Goal: Find specific page/section: Find specific page/section

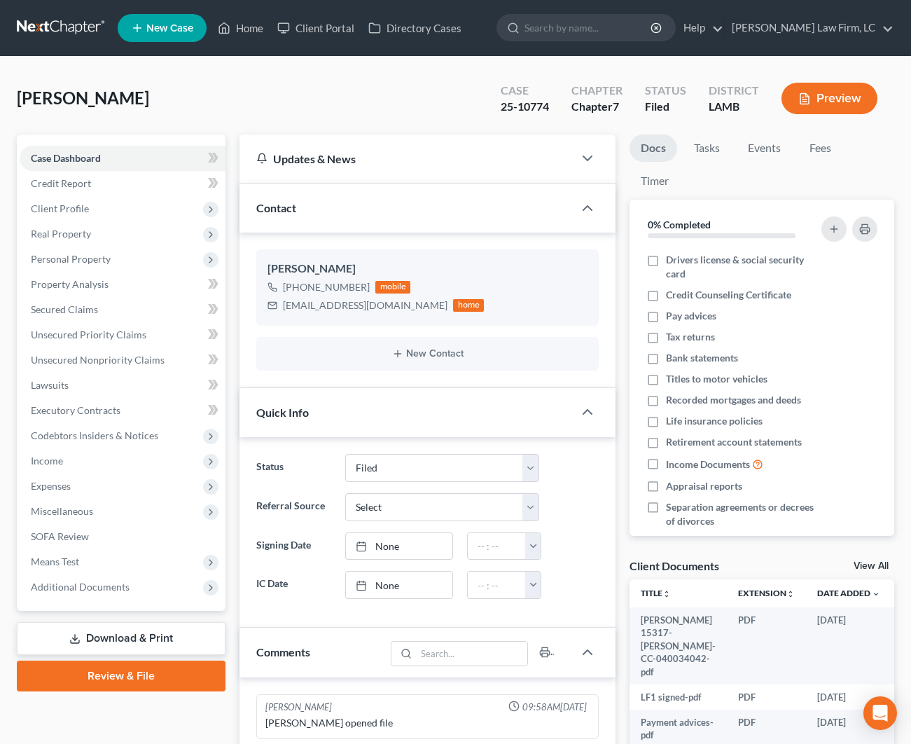
select select "2"
click at [270, 24] on link "Home" at bounding box center [241, 27] width 60 height 25
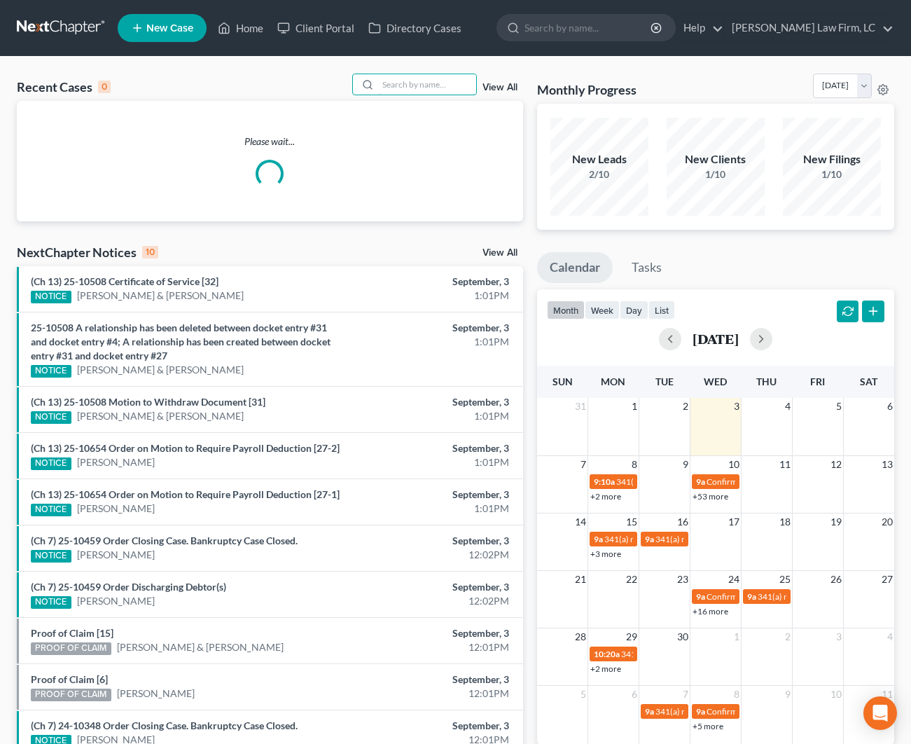
click at [406, 75] on input "search" at bounding box center [427, 84] width 98 height 20
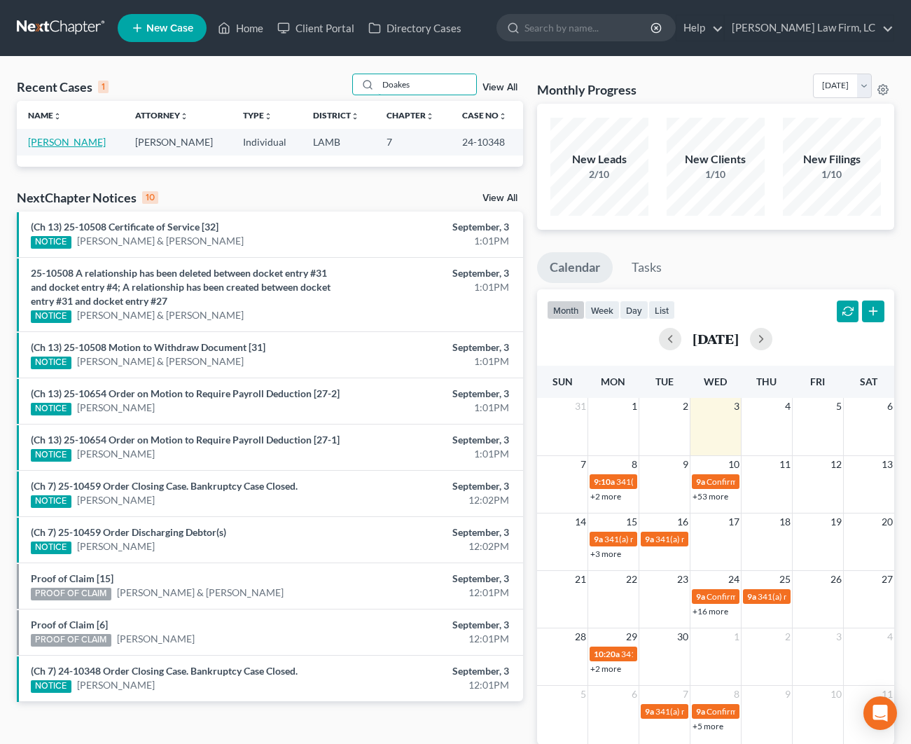
type input "Doakes"
click at [92, 139] on link "[PERSON_NAME]" at bounding box center [67, 142] width 78 height 12
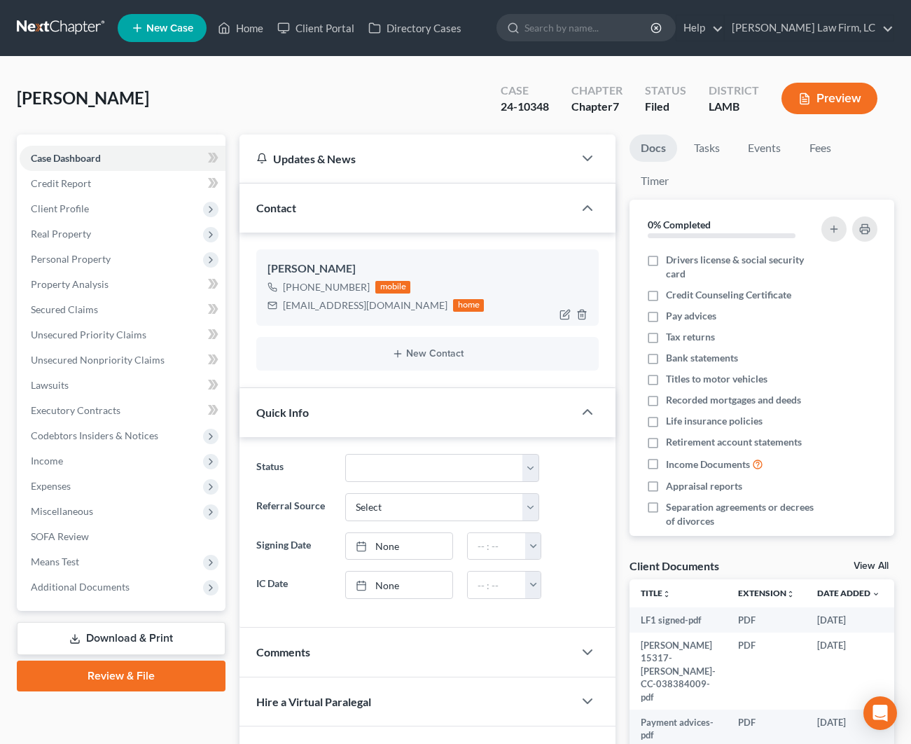
drag, startPoint x: 356, startPoint y: 286, endPoint x: 336, endPoint y: 276, distance: 21.9
click at [296, 286] on div "[PHONE_NUMBER] mobile" at bounding box center [376, 287] width 216 height 18
drag, startPoint x: 402, startPoint y: 307, endPoint x: 282, endPoint y: 311, distance: 120.6
click at [282, 311] on div "[EMAIL_ADDRESS][DOMAIN_NAME] home" at bounding box center [376, 305] width 216 height 18
drag, startPoint x: 282, startPoint y: 306, endPoint x: 399, endPoint y: 301, distance: 117.8
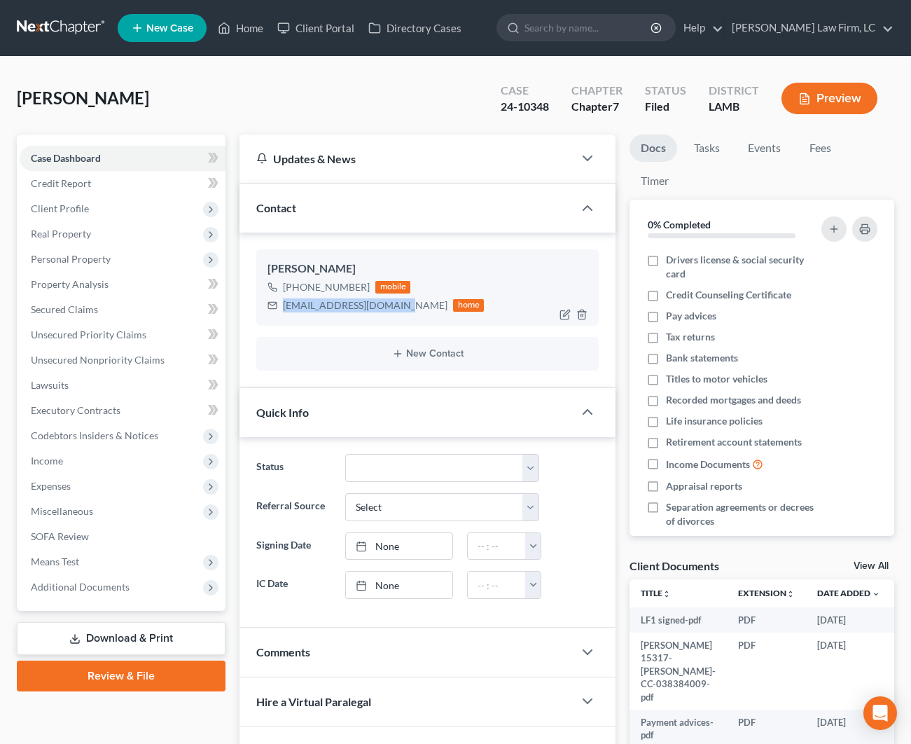
click at [399, 301] on div "[EMAIL_ADDRESS][DOMAIN_NAME] home" at bounding box center [376, 305] width 216 height 18
copy div "[EMAIL_ADDRESS][DOMAIN_NAME]"
drag, startPoint x: 551, startPoint y: 102, endPoint x: 501, endPoint y: 105, distance: 50.5
click at [499, 104] on div "Case 24-10348" at bounding box center [525, 99] width 71 height 41
copy div "24-10348"
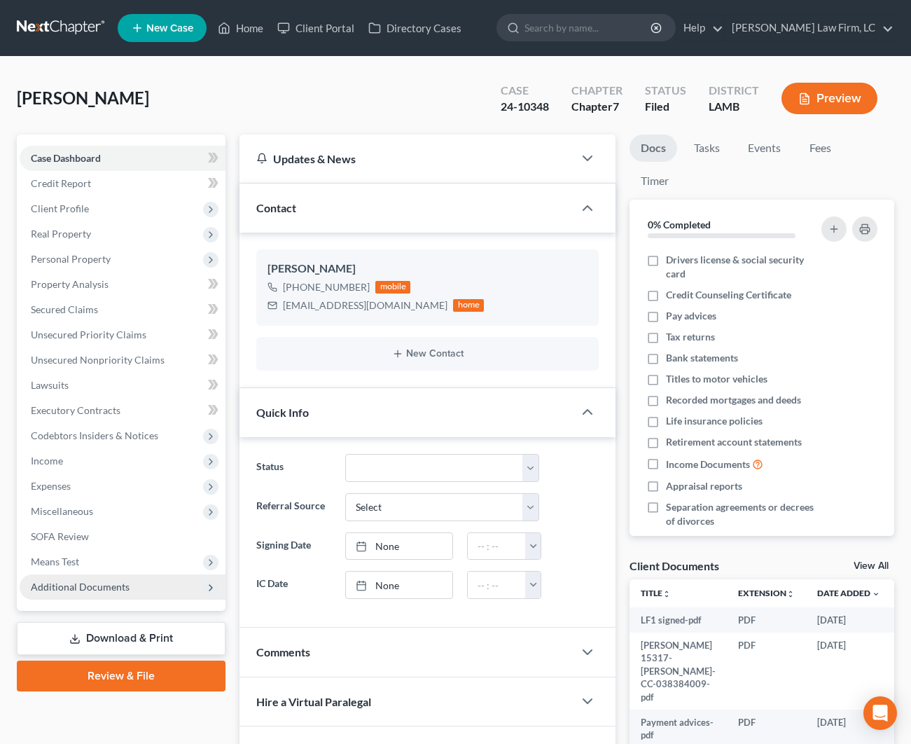
click at [87, 585] on span "Additional Documents" at bounding box center [80, 587] width 99 height 12
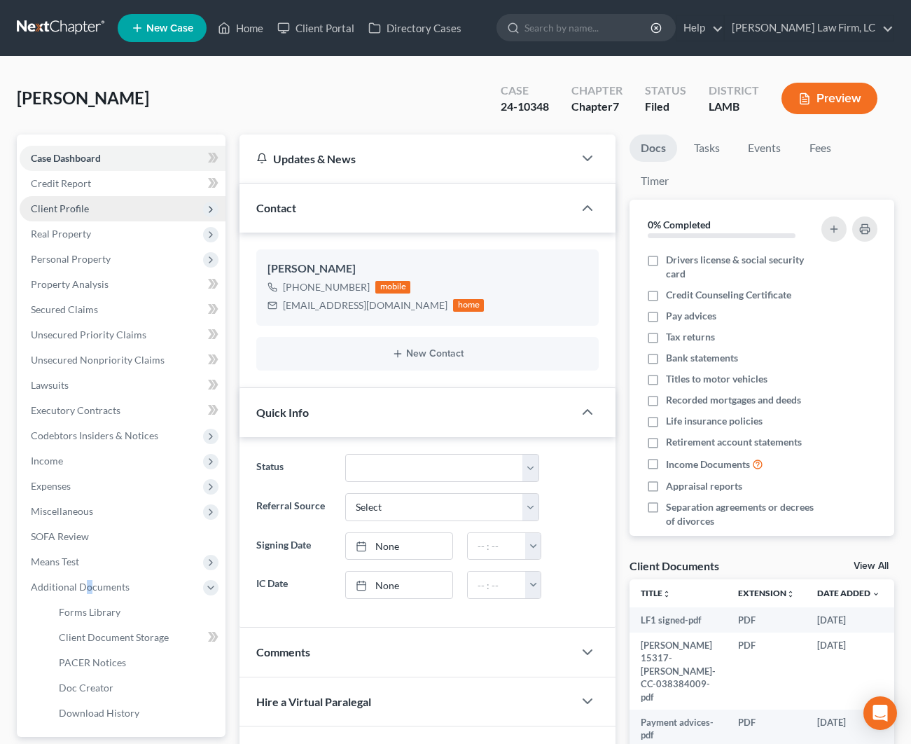
scroll to position [1, 0]
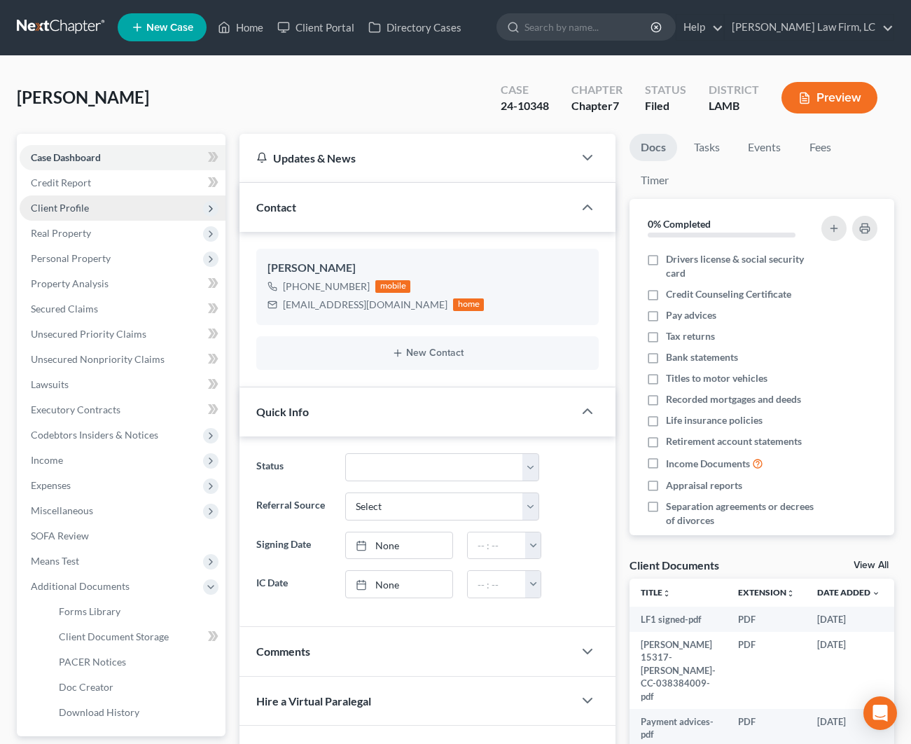
click at [64, 202] on span "Client Profile" at bounding box center [60, 208] width 58 height 12
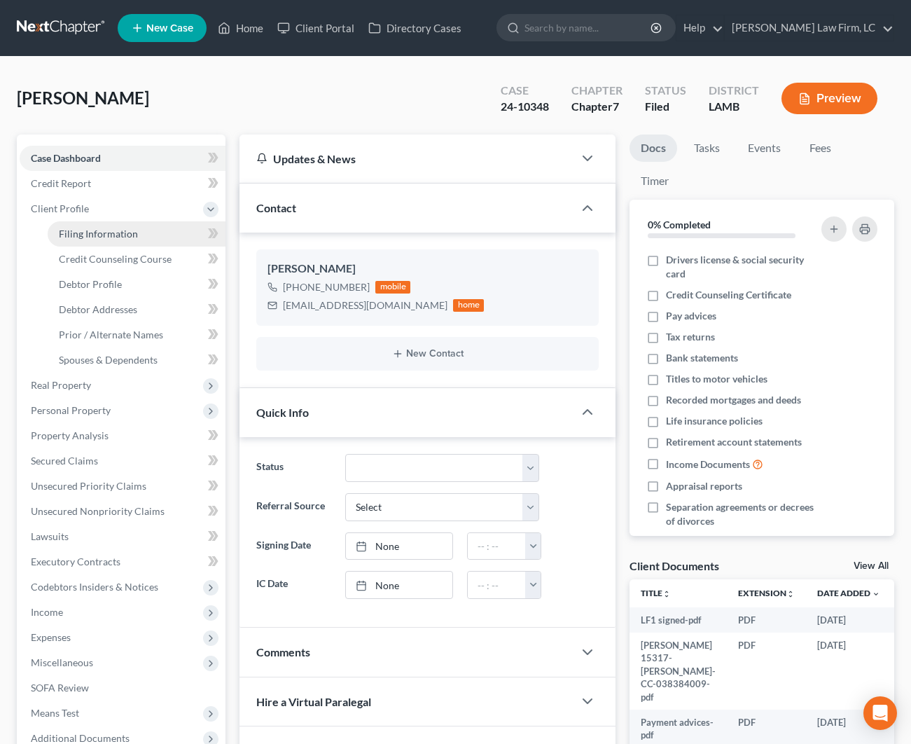
click at [69, 234] on span "Filing Information" at bounding box center [98, 234] width 79 height 12
select select "1"
select select "0"
select select "19"
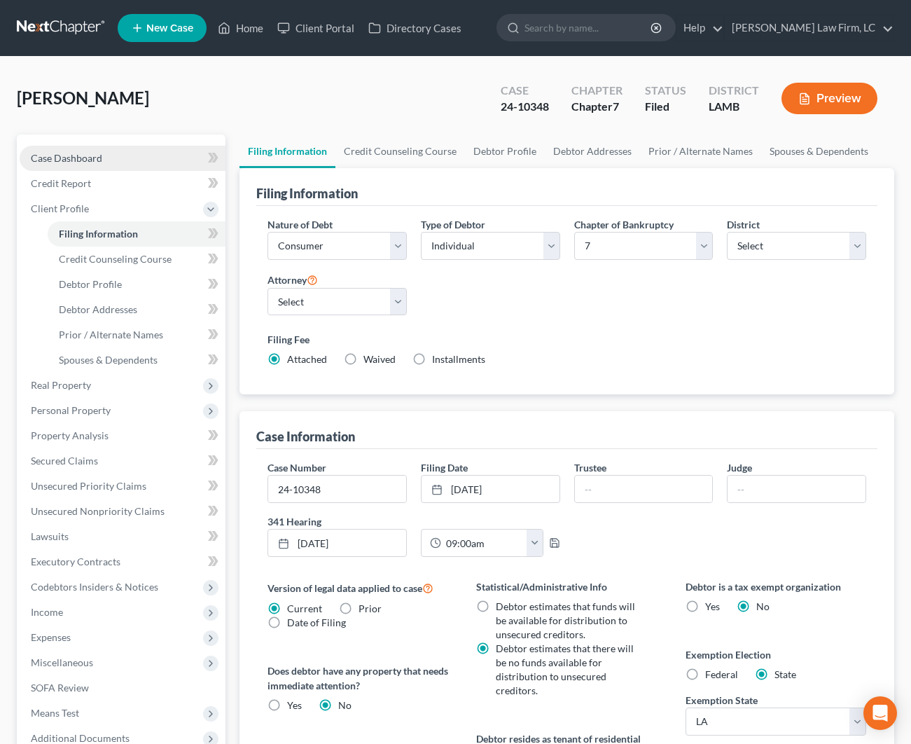
click at [81, 150] on link "Case Dashboard" at bounding box center [123, 158] width 206 height 25
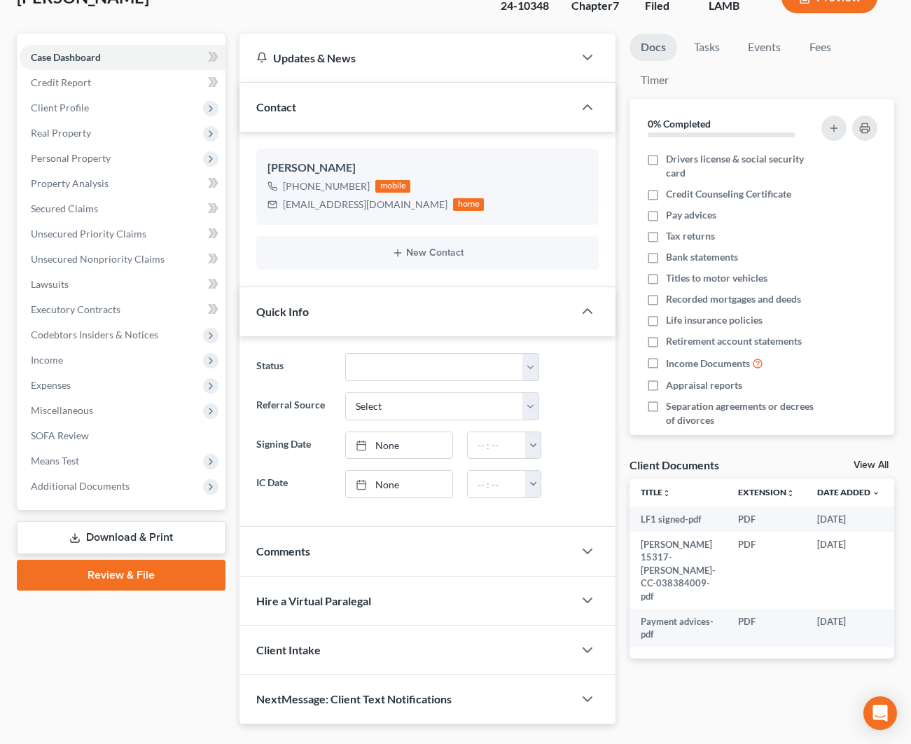
scroll to position [109, 0]
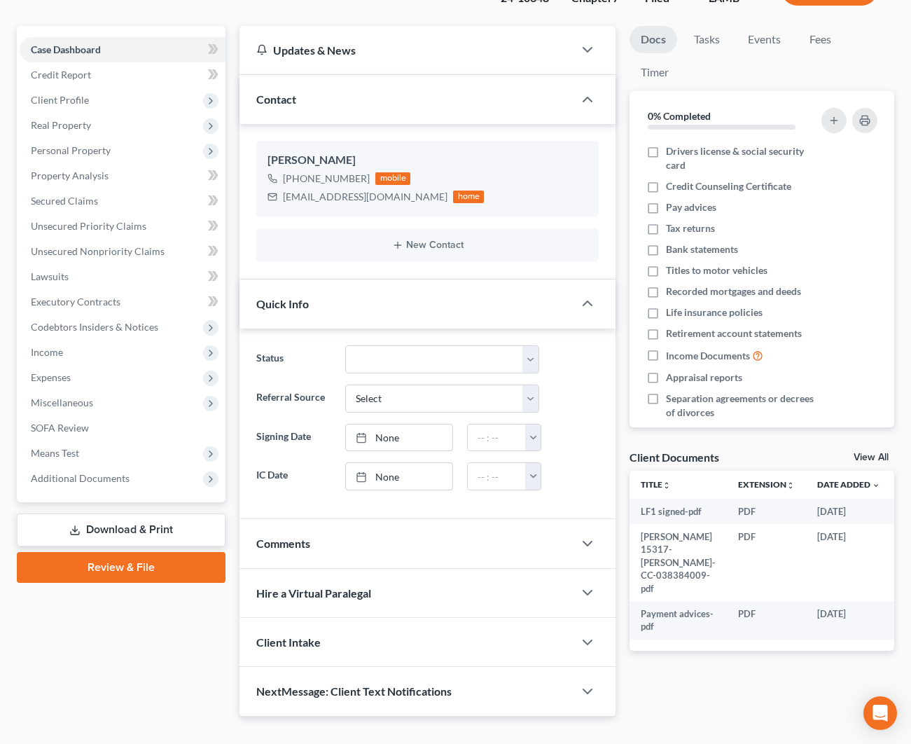
drag, startPoint x: 362, startPoint y: 574, endPoint x: 367, endPoint y: 566, distance: 9.1
click at [366, 569] on div "Hire a Virtual Paralegal" at bounding box center [407, 593] width 334 height 48
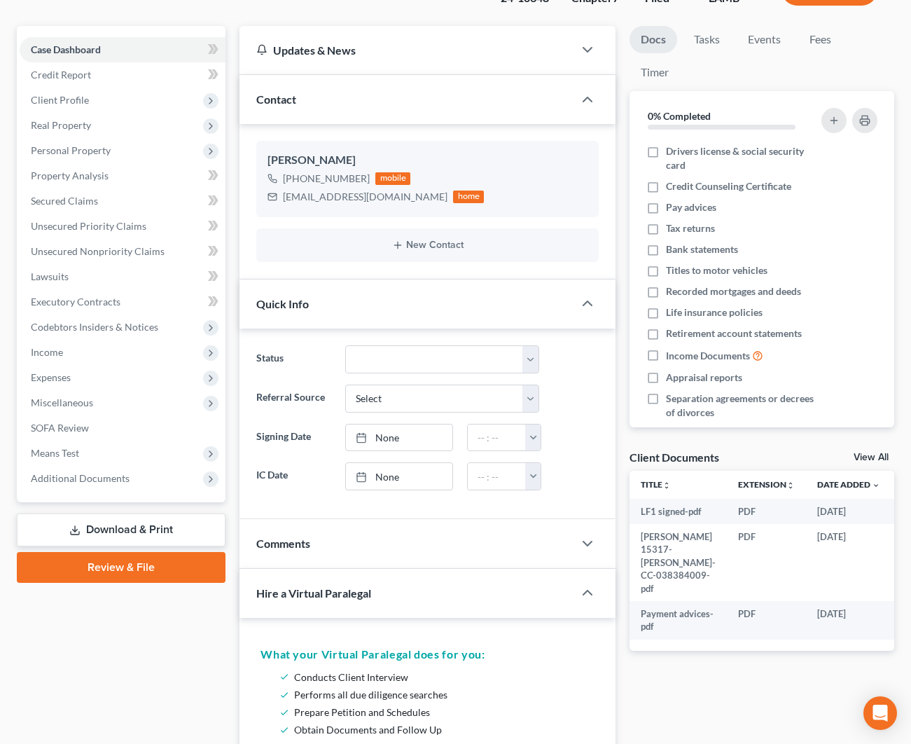
click at [366, 557] on div "Comments" at bounding box center [407, 543] width 334 height 48
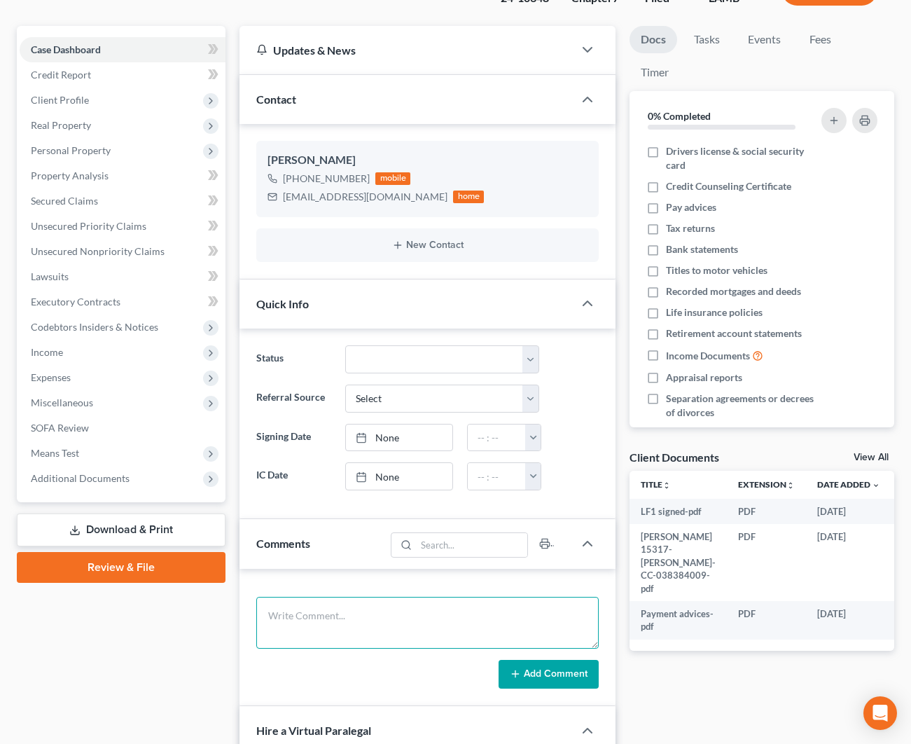
drag, startPoint x: 367, startPoint y: 614, endPoint x: 371, endPoint y: 571, distance: 42.9
click at [367, 600] on textarea at bounding box center [427, 623] width 343 height 52
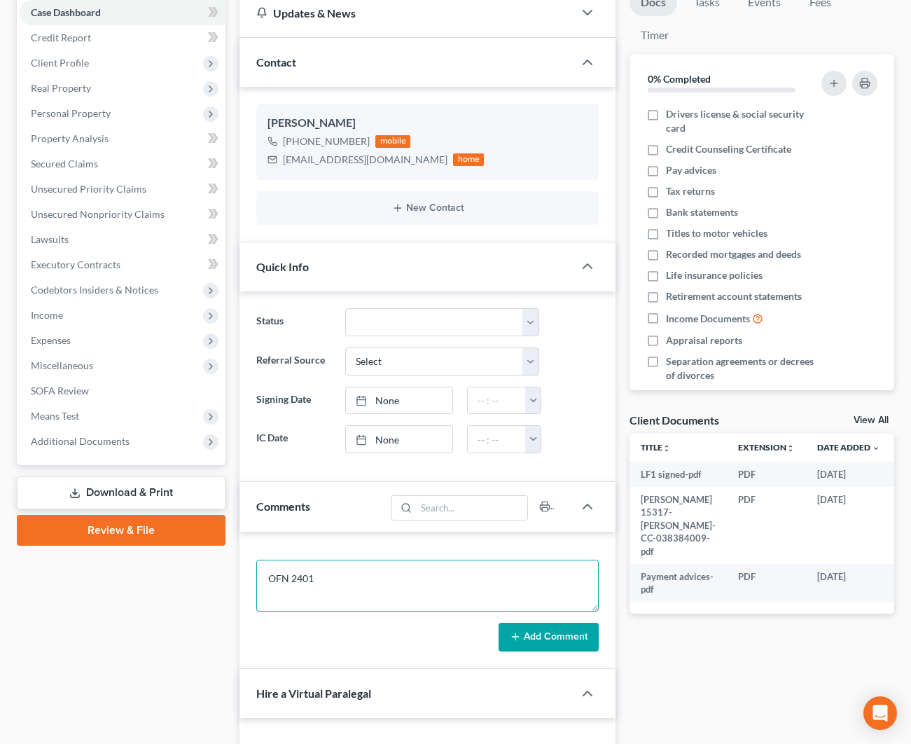
scroll to position [0, 2]
type textarea "OFN 2401"
click at [583, 637] on button "Add Comment" at bounding box center [549, 637] width 100 height 29
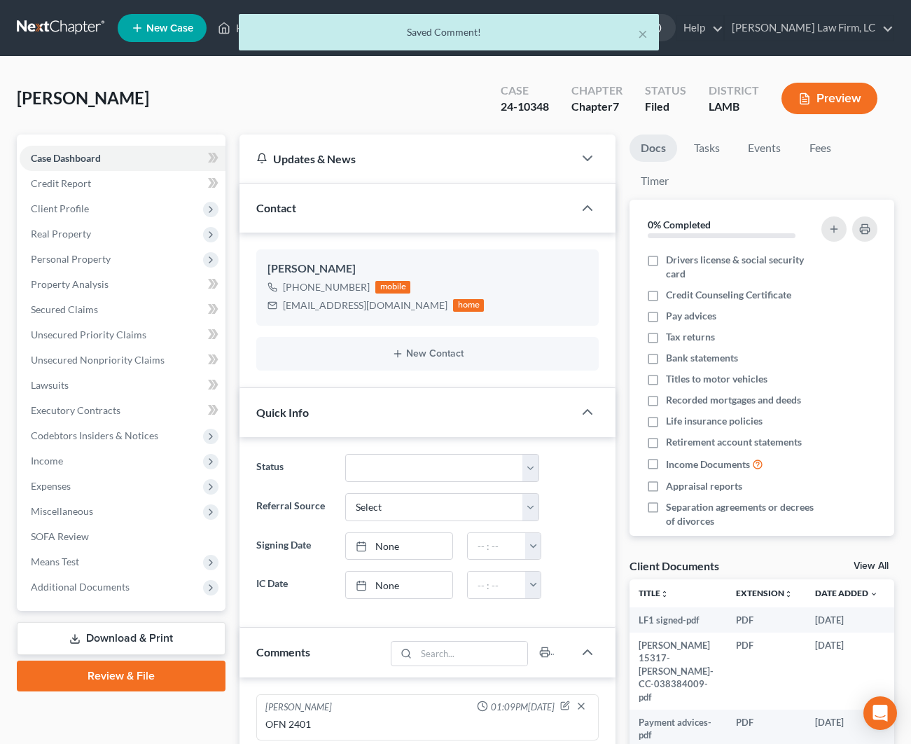
scroll to position [0, 0]
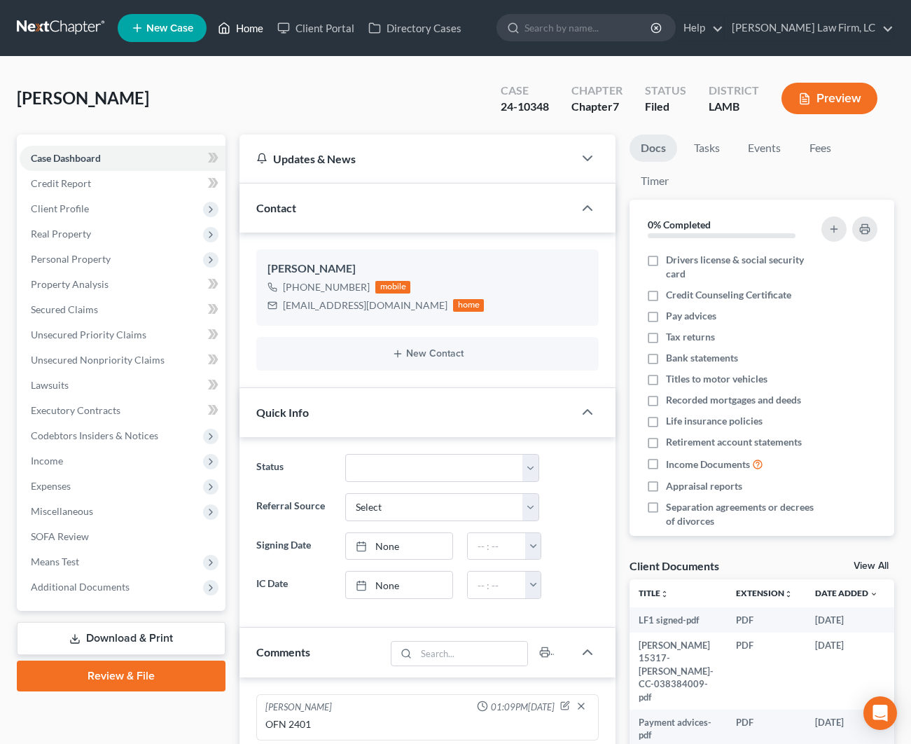
click at [231, 31] on icon at bounding box center [224, 28] width 13 height 17
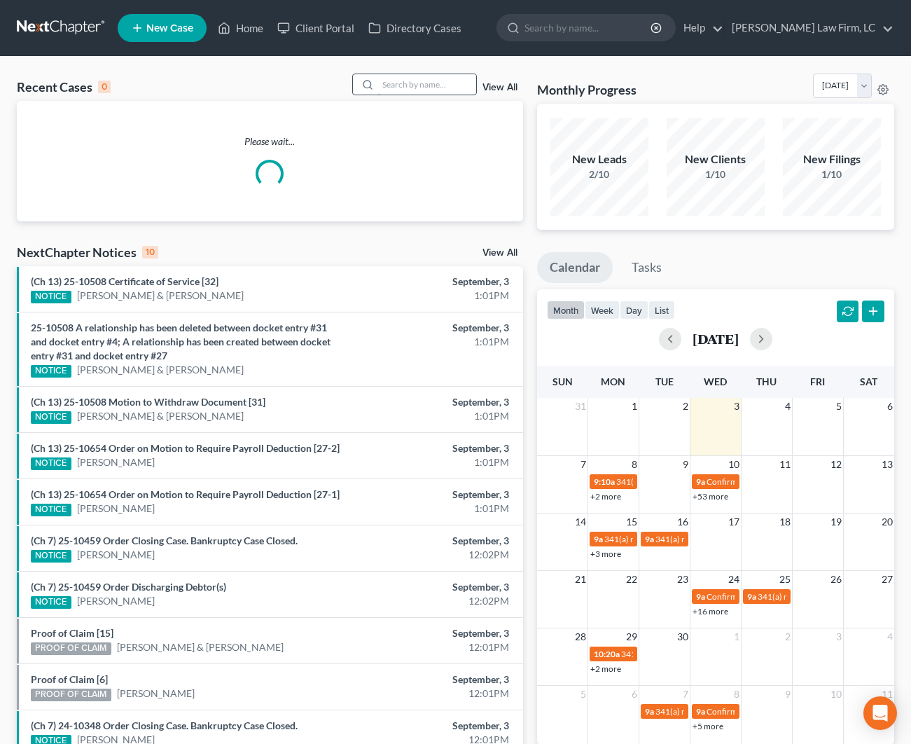
click at [399, 85] on input "search" at bounding box center [427, 84] width 98 height 20
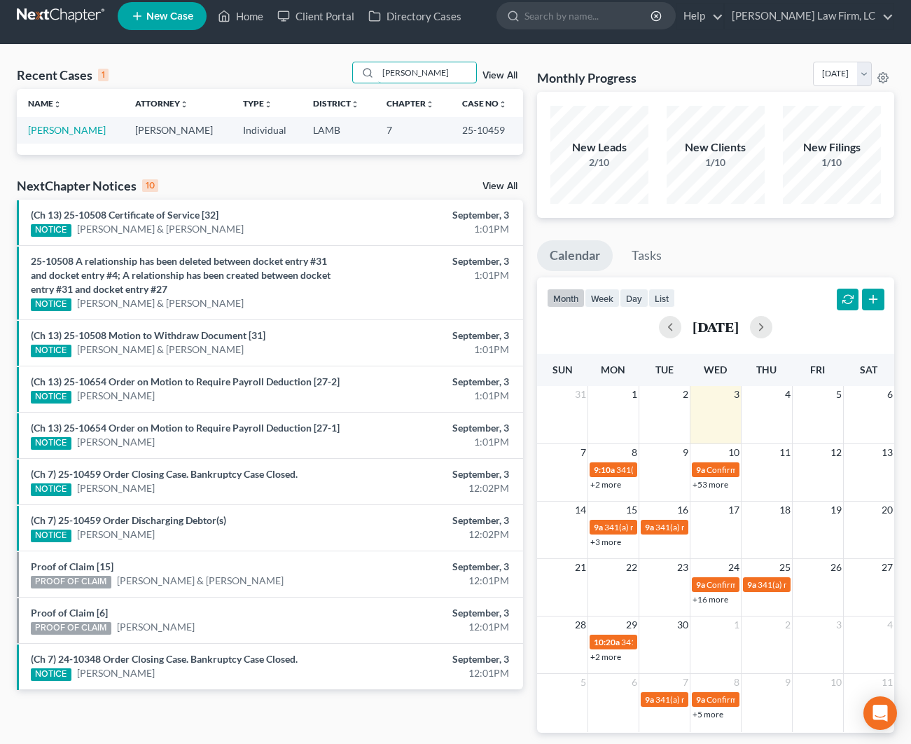
scroll to position [15, 0]
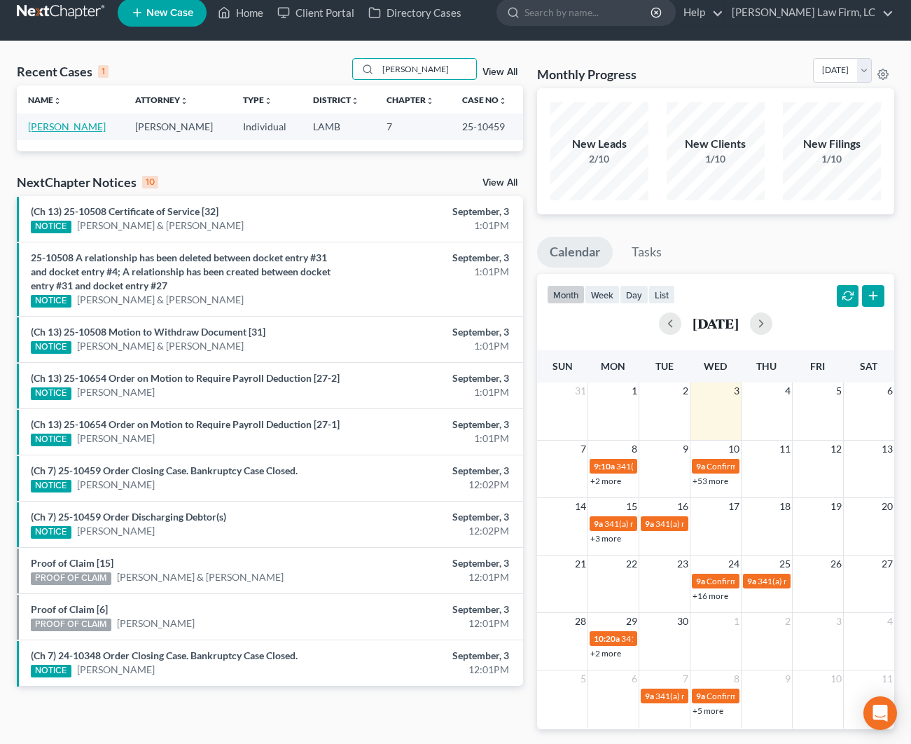
type input "[PERSON_NAME]"
click at [69, 131] on link "[PERSON_NAME]" at bounding box center [67, 127] width 78 height 12
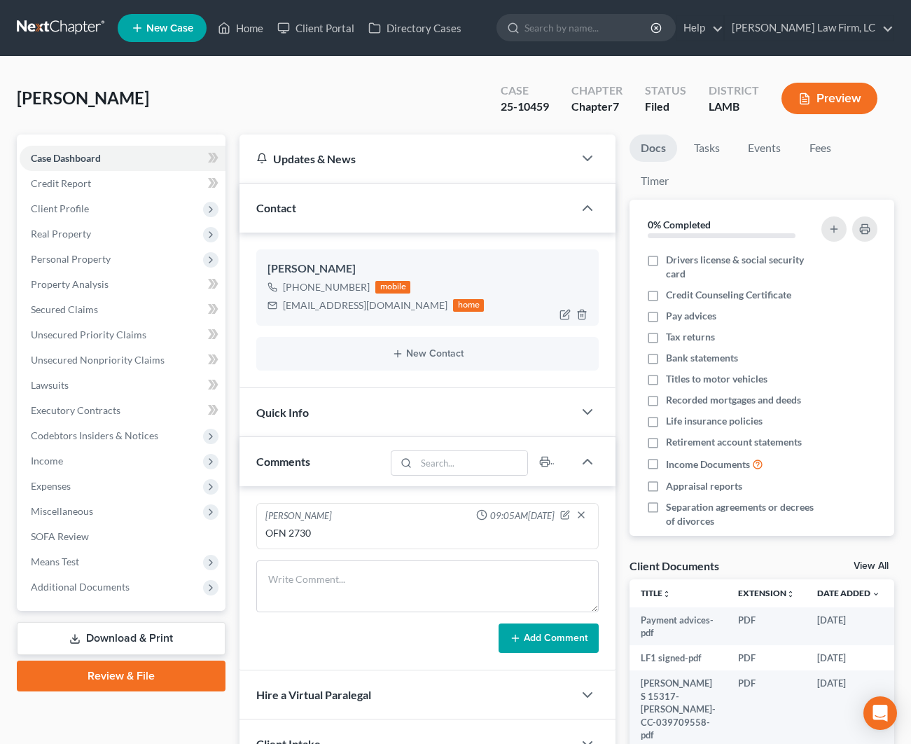
drag, startPoint x: 303, startPoint y: 287, endPoint x: 365, endPoint y: 284, distance: 62.5
click at [364, 284] on div "[PHONE_NUMBER]" at bounding box center [326, 287] width 87 height 14
copy div "[PHONE_NUMBER]"
drag, startPoint x: 366, startPoint y: 305, endPoint x: 284, endPoint y: 305, distance: 82.0
click at [285, 305] on div "[EMAIL_ADDRESS][DOMAIN_NAME] home" at bounding box center [376, 305] width 216 height 18
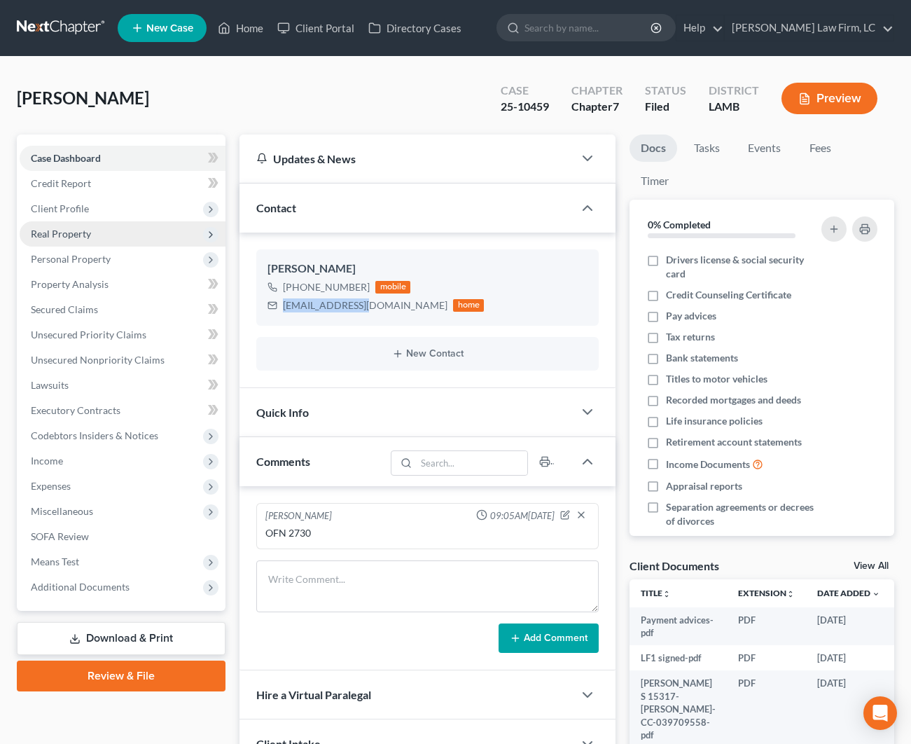
copy div "[EMAIL_ADDRESS][DOMAIN_NAME]"
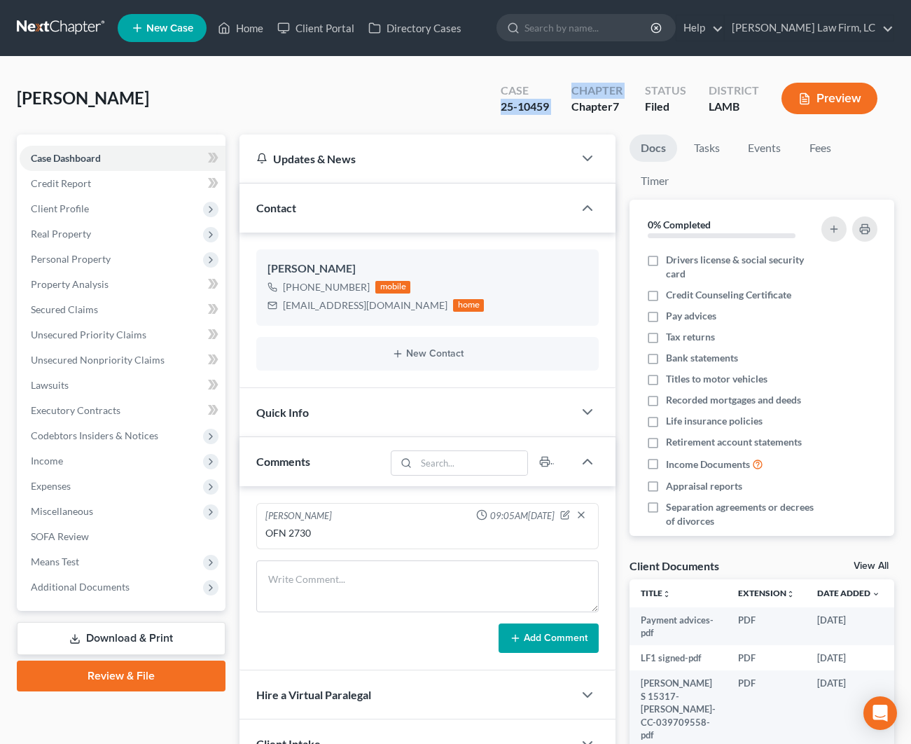
drag, startPoint x: 563, startPoint y: 107, endPoint x: 464, endPoint y: 108, distance: 99.5
click at [464, 108] on div "[PERSON_NAME] Upgraded Case 25-10459 Chapter Chapter 7 Status Filed District [G…" at bounding box center [456, 104] width 878 height 61
drag, startPoint x: 472, startPoint y: 107, endPoint x: 517, endPoint y: 109, distance: 44.9
click at [479, 108] on div "[PERSON_NAME] Upgraded Case 25-10459 Chapter Chapter 7 Status Filed District [G…" at bounding box center [456, 104] width 878 height 61
drag, startPoint x: 553, startPoint y: 107, endPoint x: 497, endPoint y: 111, distance: 56.2
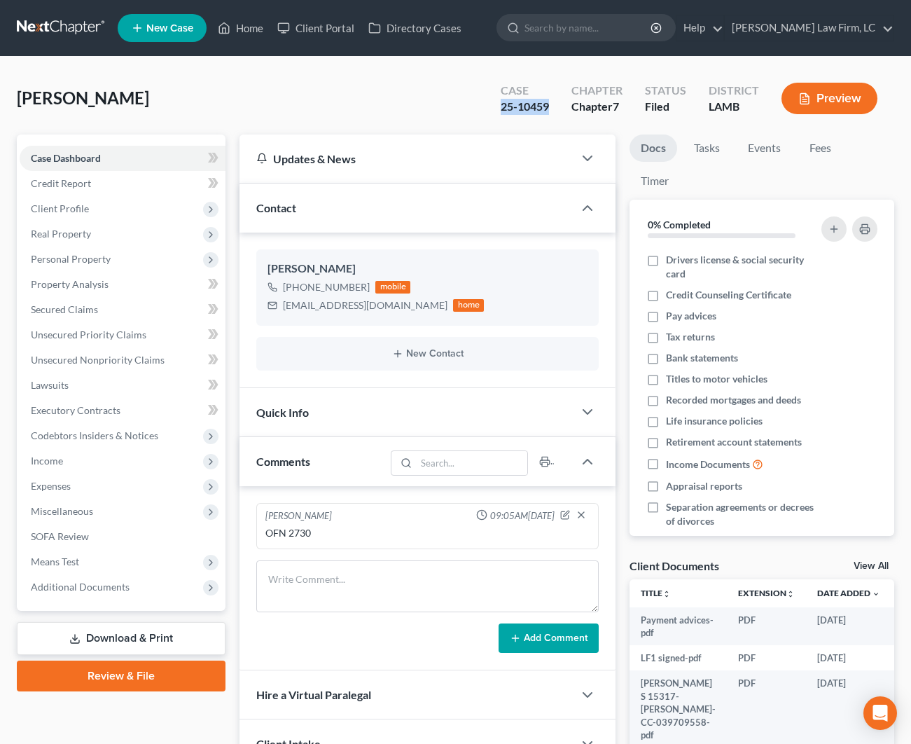
click at [498, 108] on div "Case 25-10459" at bounding box center [525, 99] width 71 height 41
copy div "25-10459"
click at [111, 202] on span "Client Profile" at bounding box center [123, 208] width 206 height 25
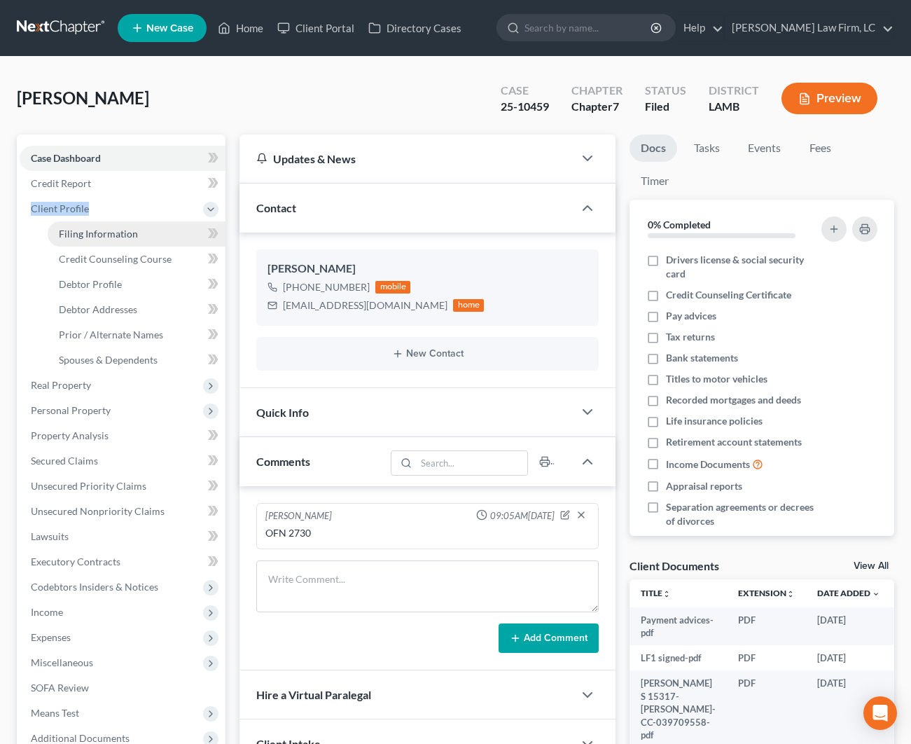
click at [113, 245] on link "Filing Information" at bounding box center [137, 233] width 178 height 25
select select "1"
select select "0"
select select "35"
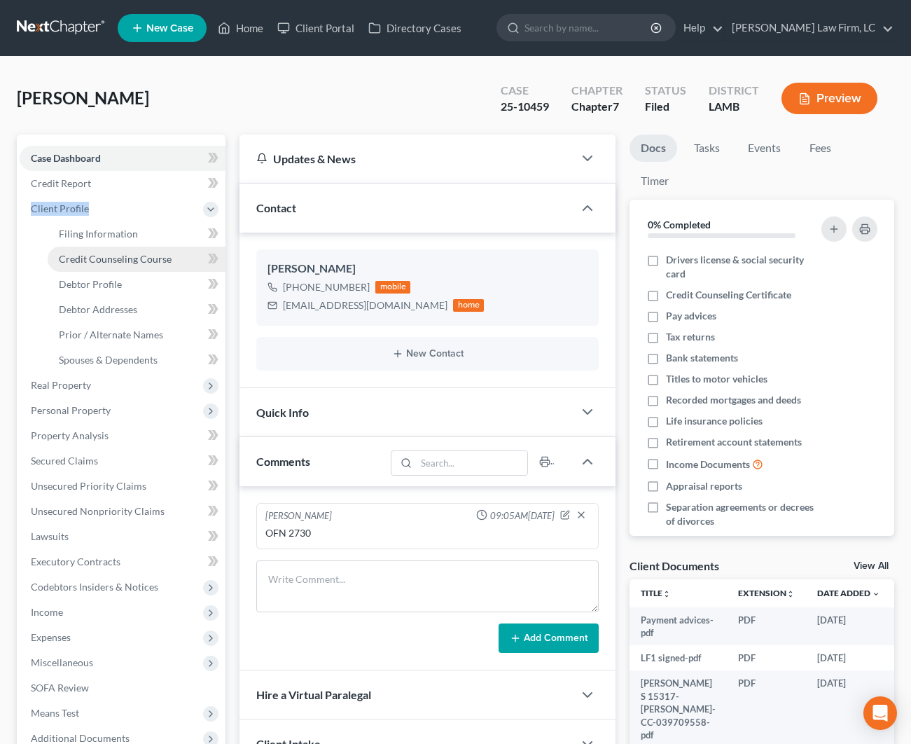
select select "0"
select select "19"
